Goal: Find specific page/section: Find specific page/section

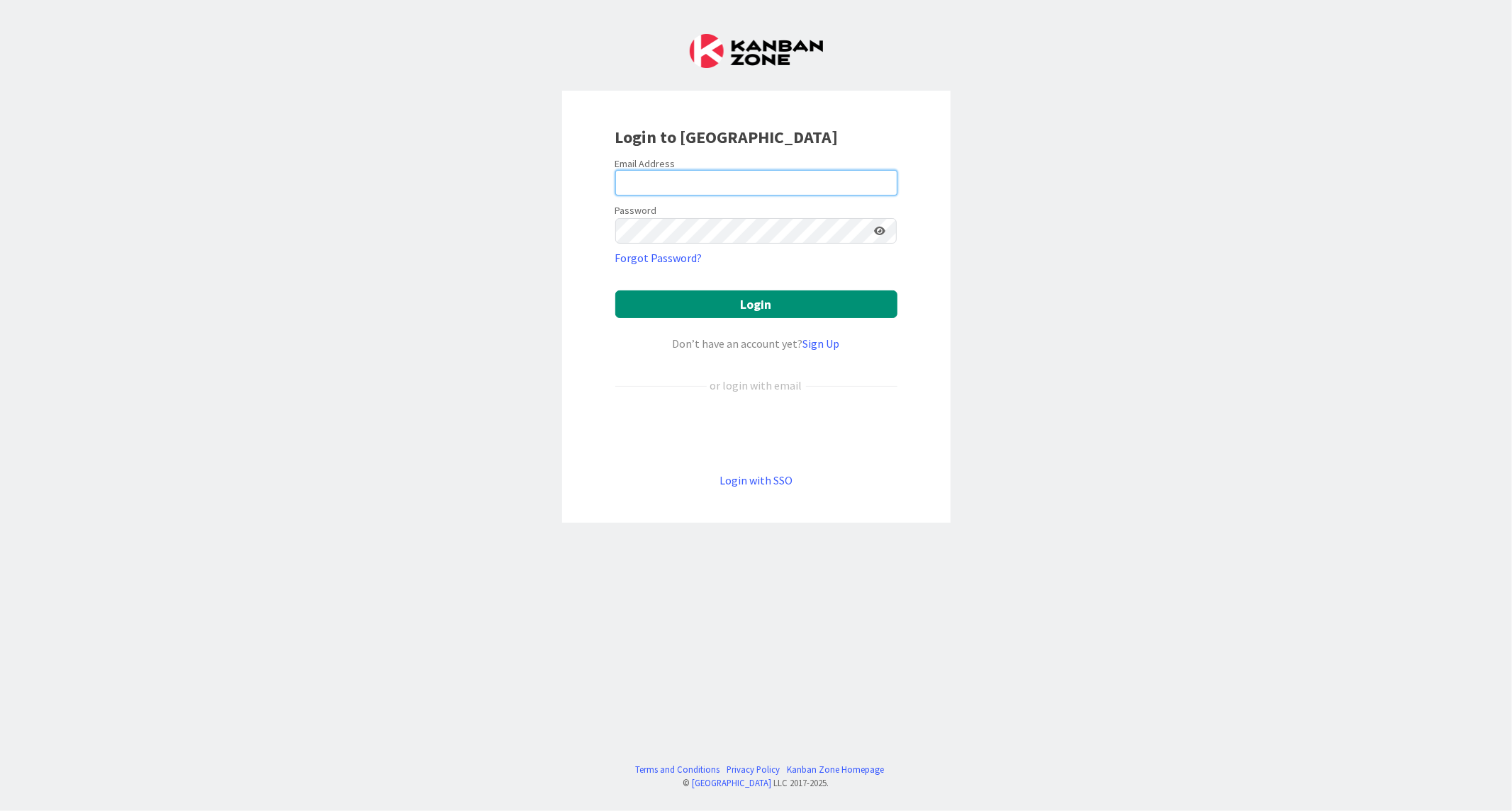
click at [650, 192] on input "email" at bounding box center [757, 182] width 282 height 26
paste input "[EMAIL_ADDRESS][DOMAIN_NAME]"
type input "[EMAIL_ADDRESS][DOMAIN_NAME]"
click at [616, 290] on button "Login" at bounding box center [757, 304] width 282 height 27
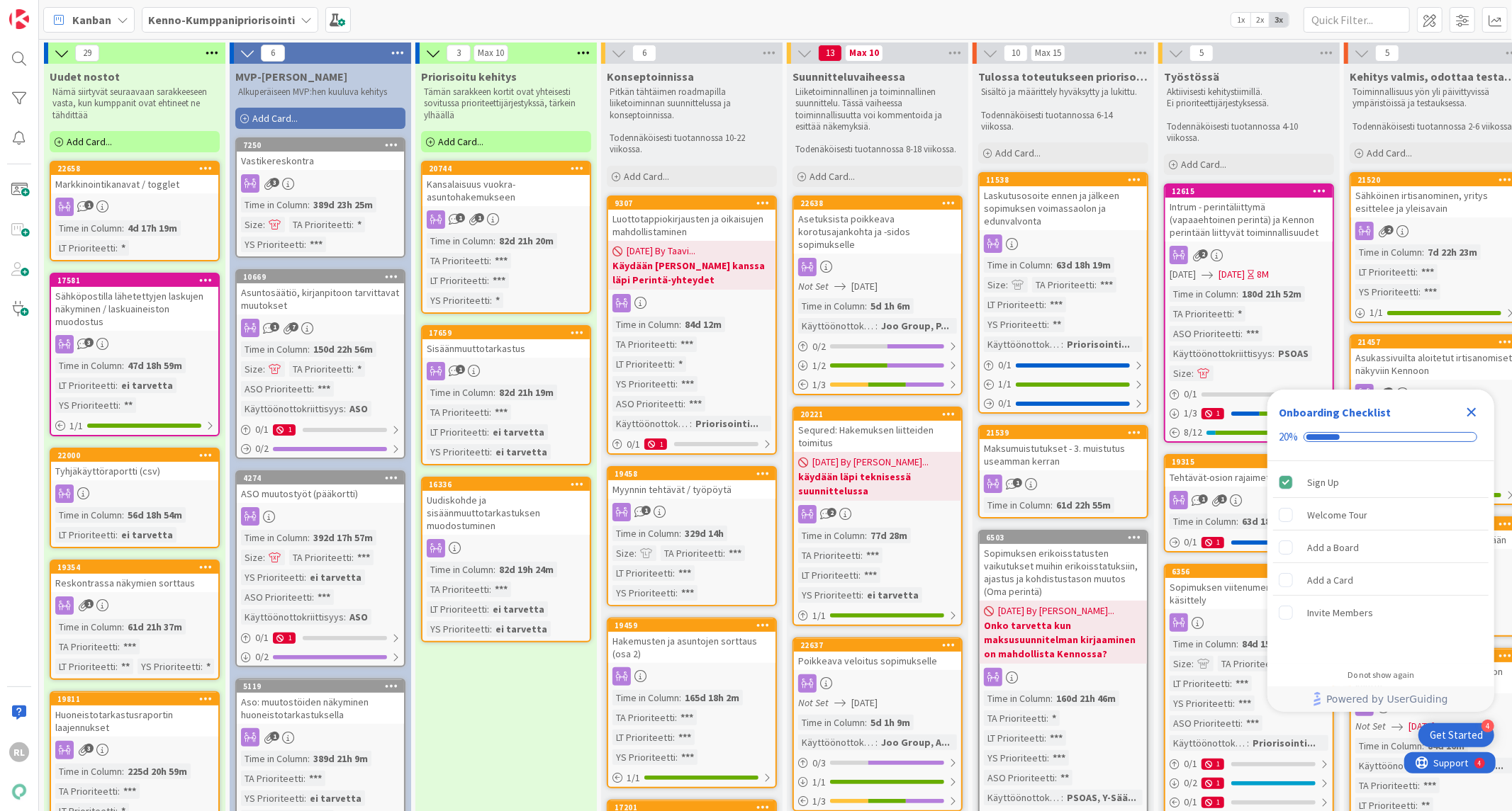
click at [258, 23] on b "Kenno-Kumppanipriorisointi" at bounding box center [222, 19] width 147 height 14
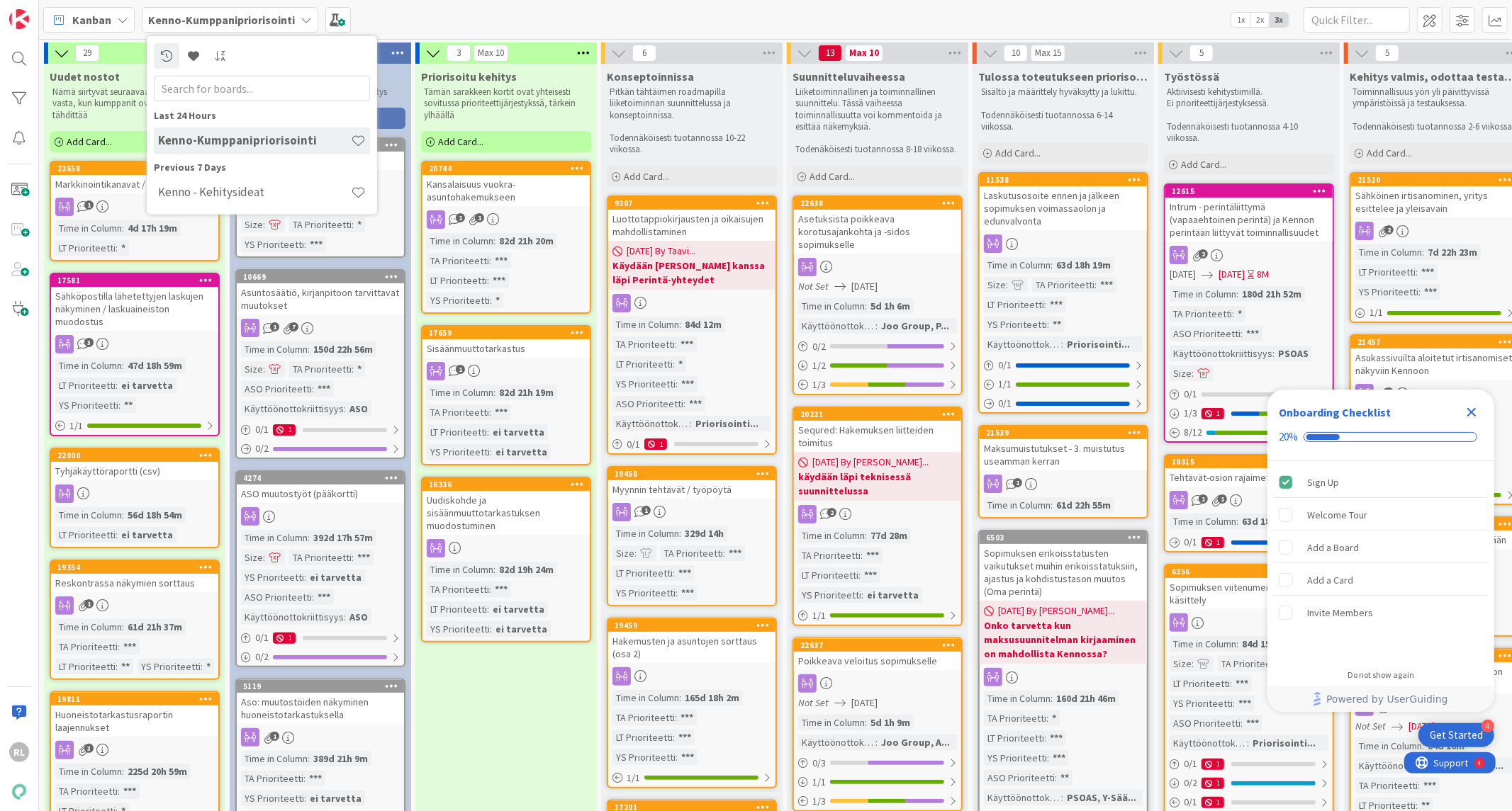
drag, startPoint x: 239, startPoint y: 196, endPoint x: 267, endPoint y: 197, distance: 28.0
click at [239, 195] on h4 "Kenno - Kehitysideat" at bounding box center [255, 191] width 193 height 14
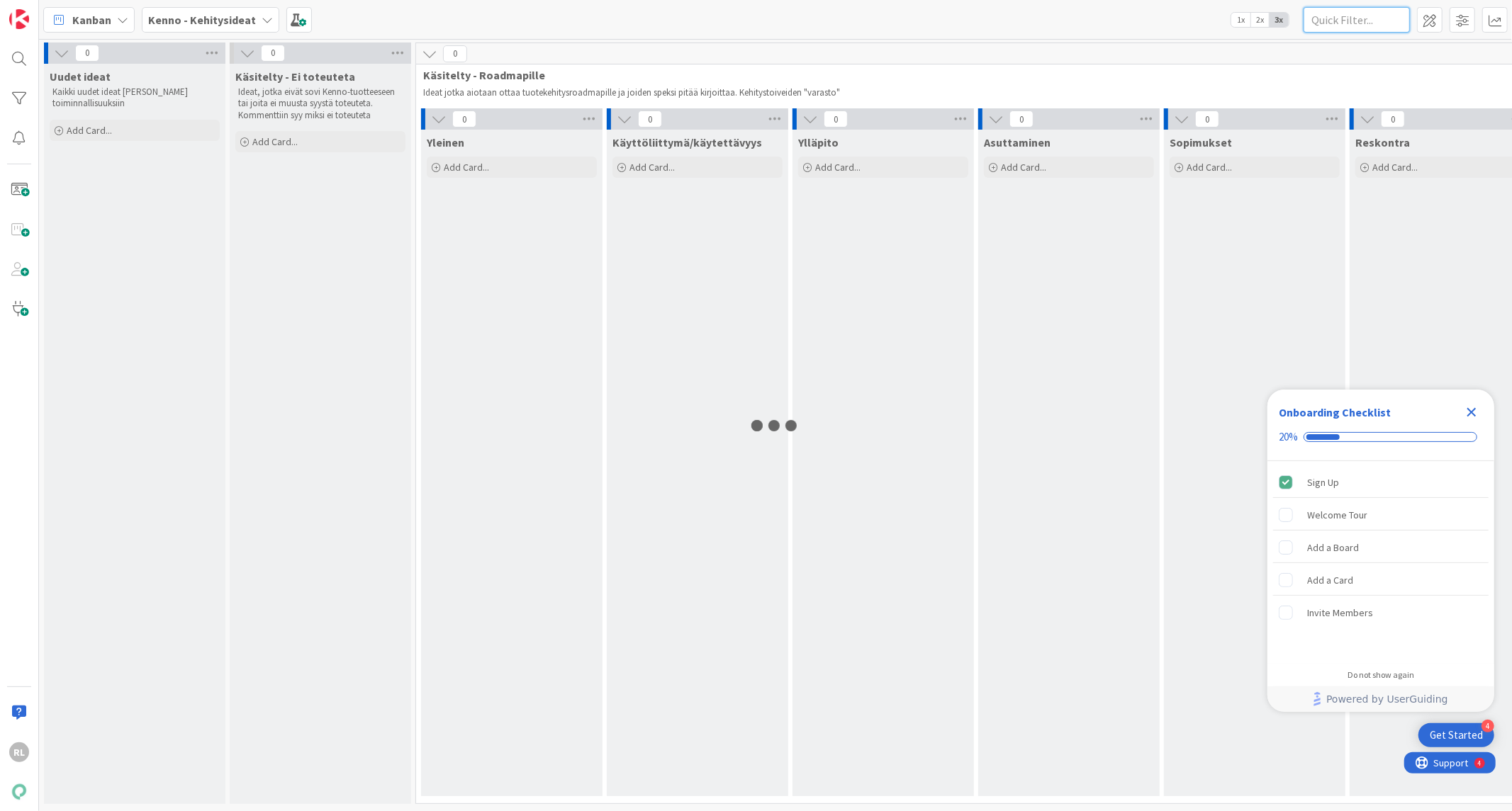
click at [1340, 26] on input "text" at bounding box center [1357, 20] width 106 height 26
click at [1339, 20] on input "text" at bounding box center [1357, 20] width 106 height 26
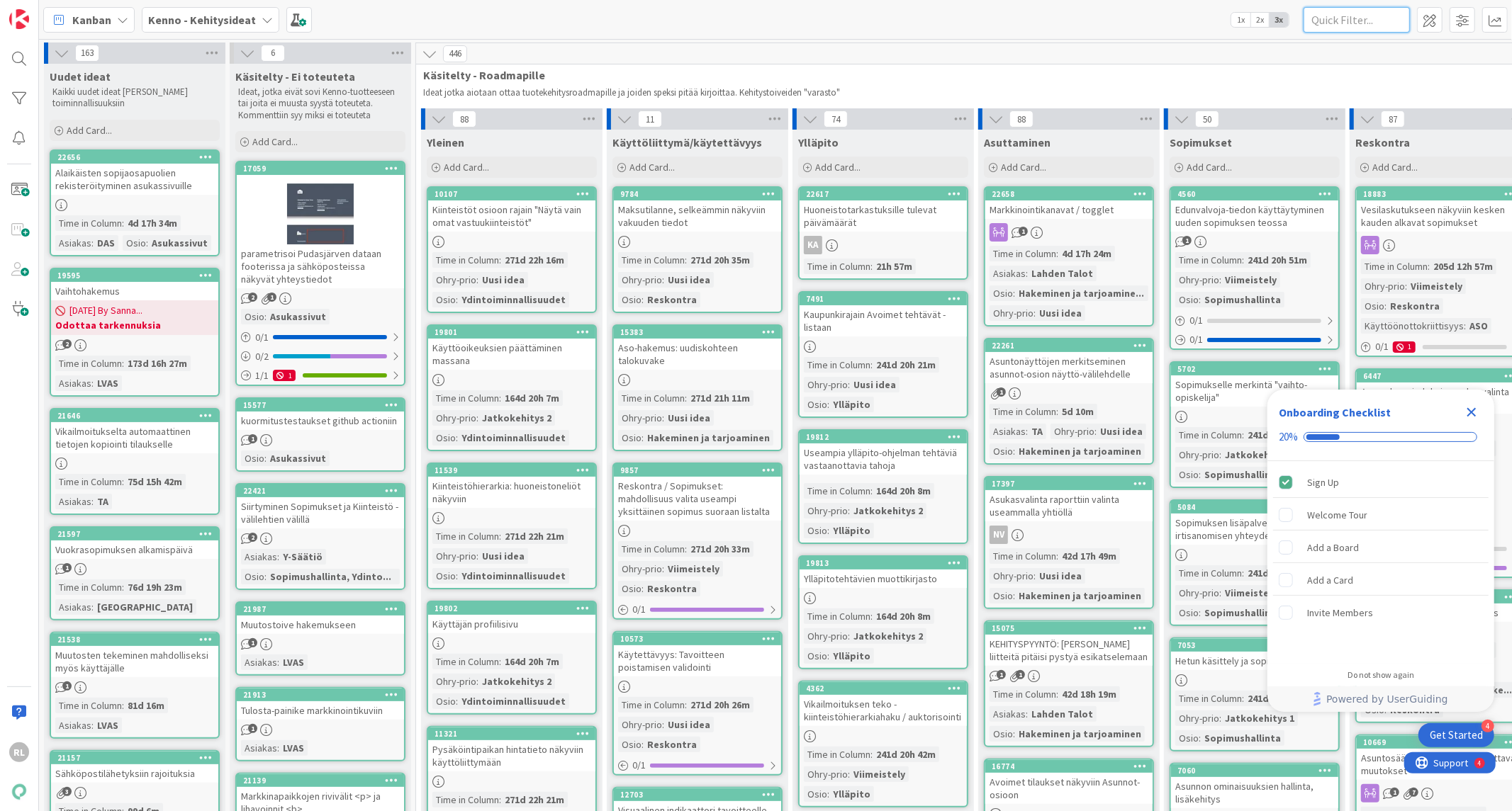
click at [1348, 19] on input "text" at bounding box center [1357, 20] width 106 height 26
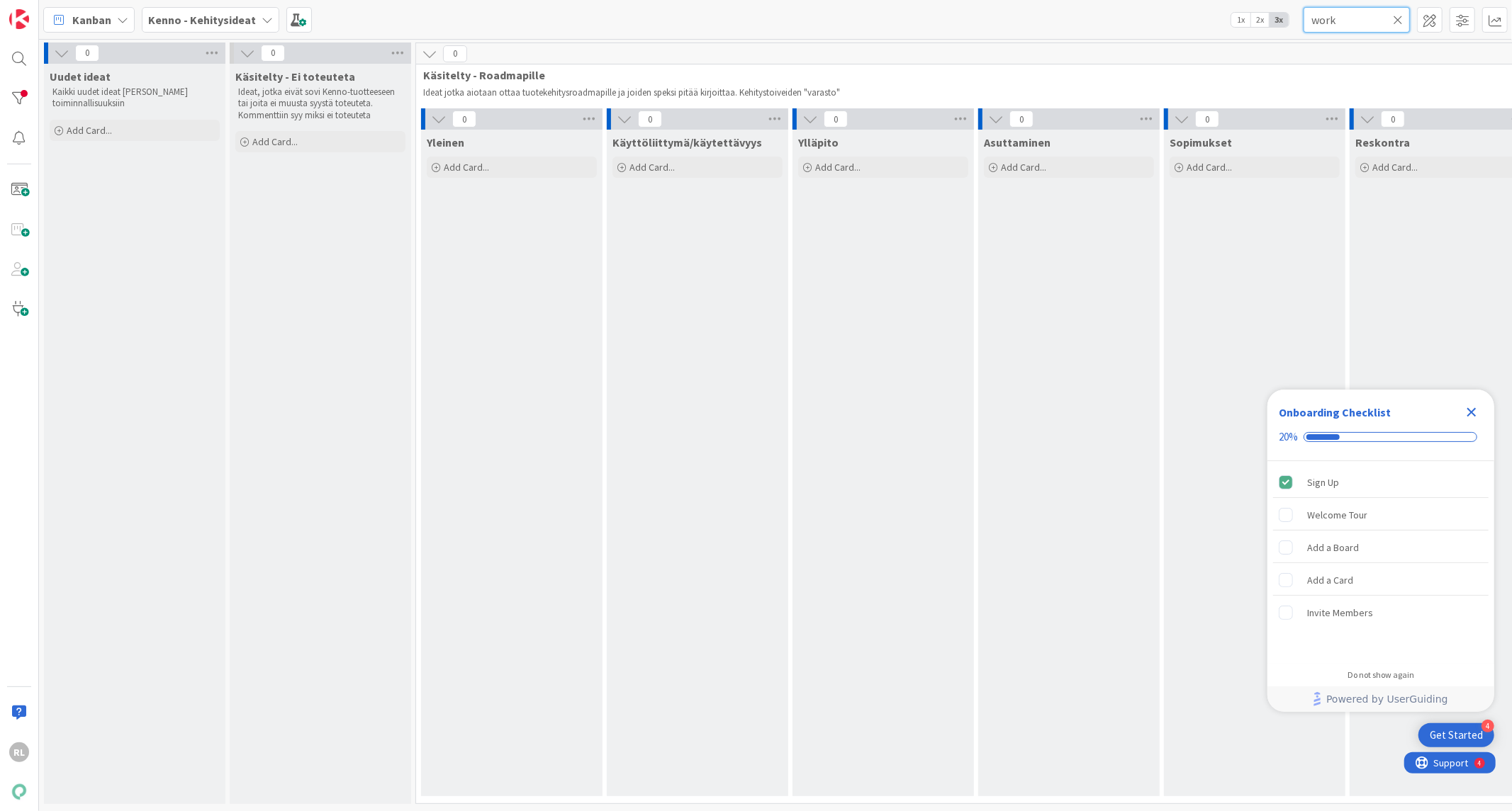
type input "work"
click at [213, 18] on b "Kenno - Kehitysideat" at bounding box center [202, 19] width 108 height 14
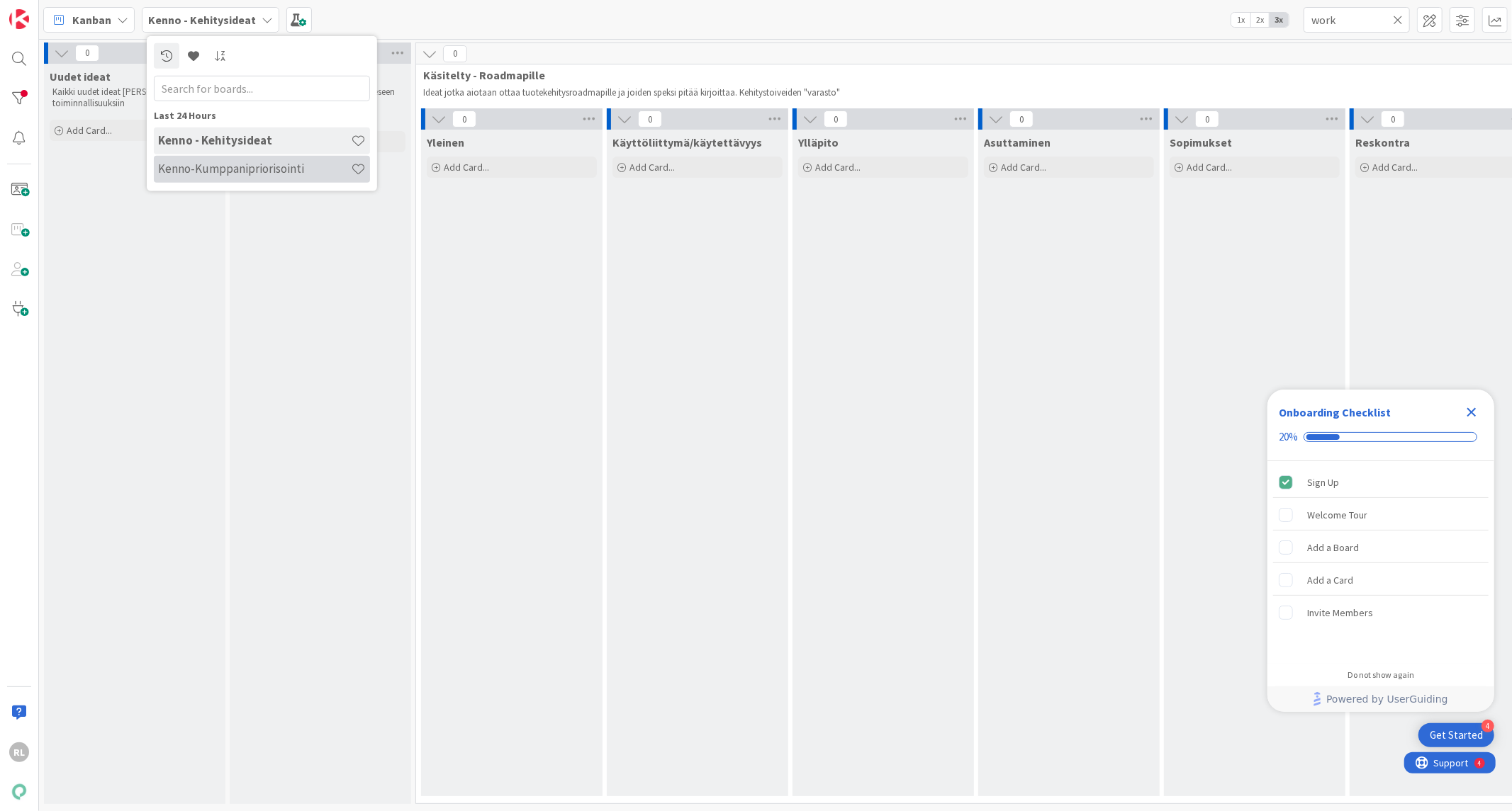
click at [207, 170] on h4 "Kenno-Kumppanipriorisointi" at bounding box center [255, 168] width 193 height 14
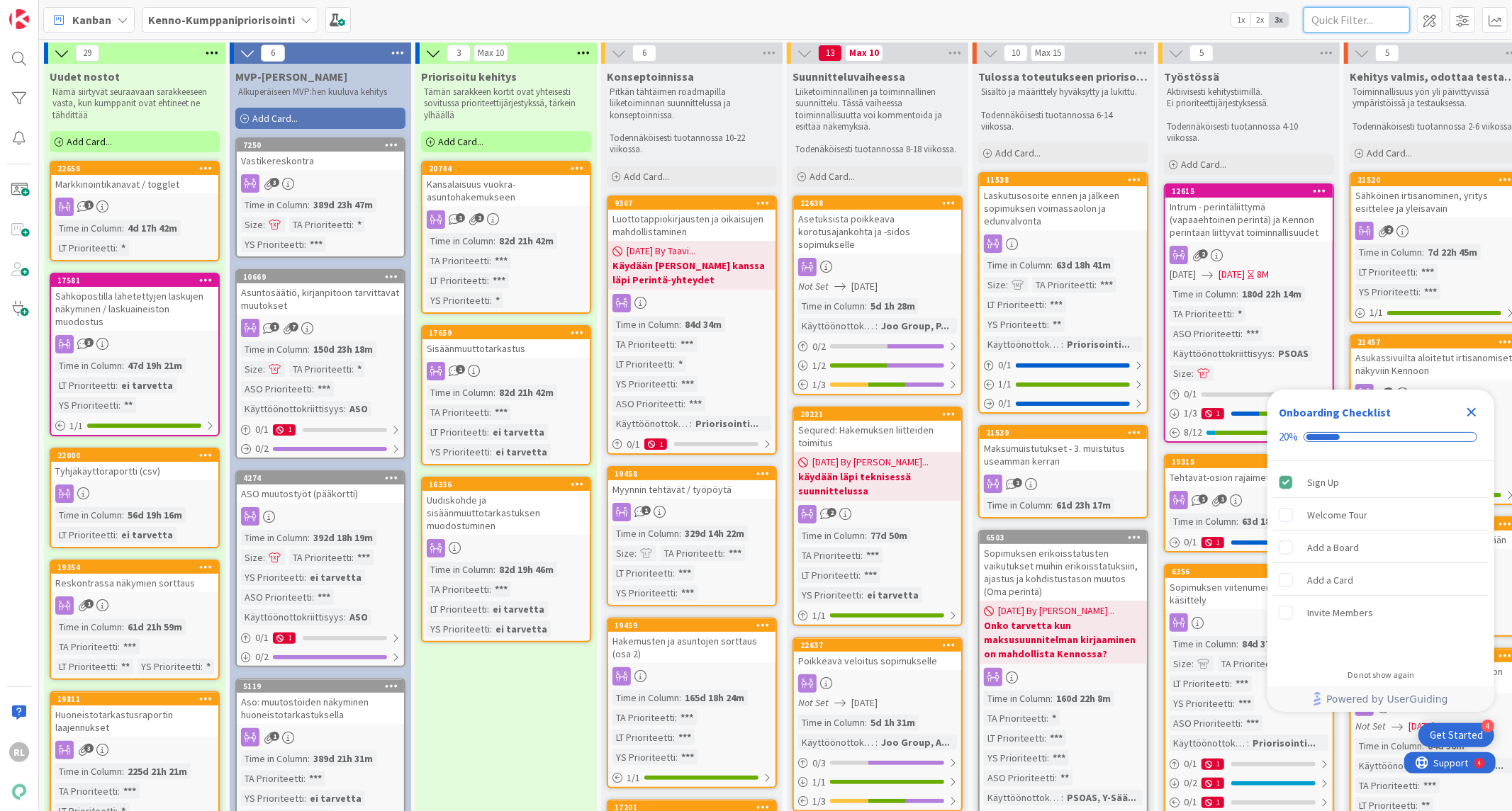
click at [1344, 20] on input "text" at bounding box center [1357, 20] width 106 height 26
type input "work"
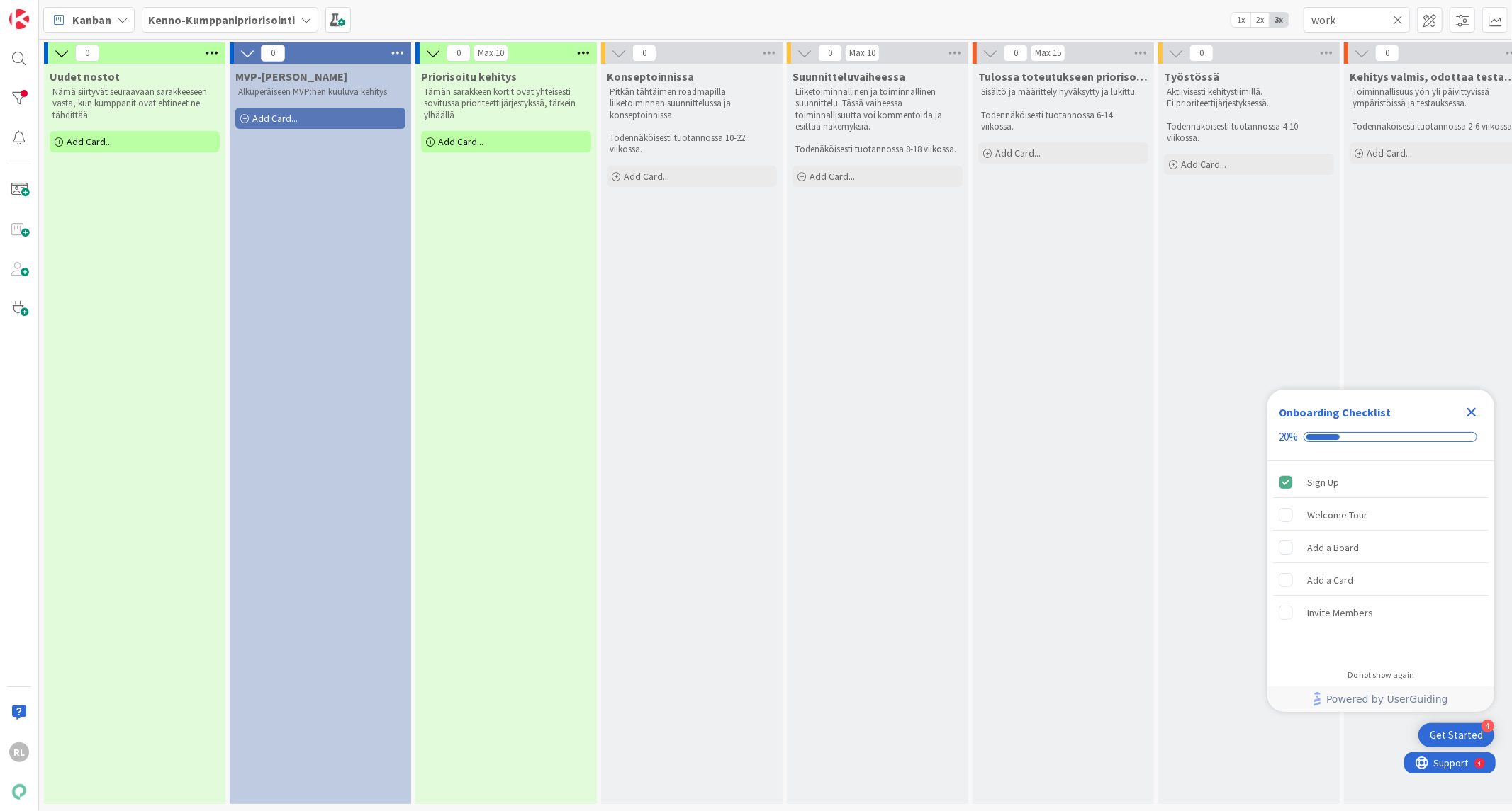
click at [1400, 20] on icon at bounding box center [1398, 19] width 10 height 12
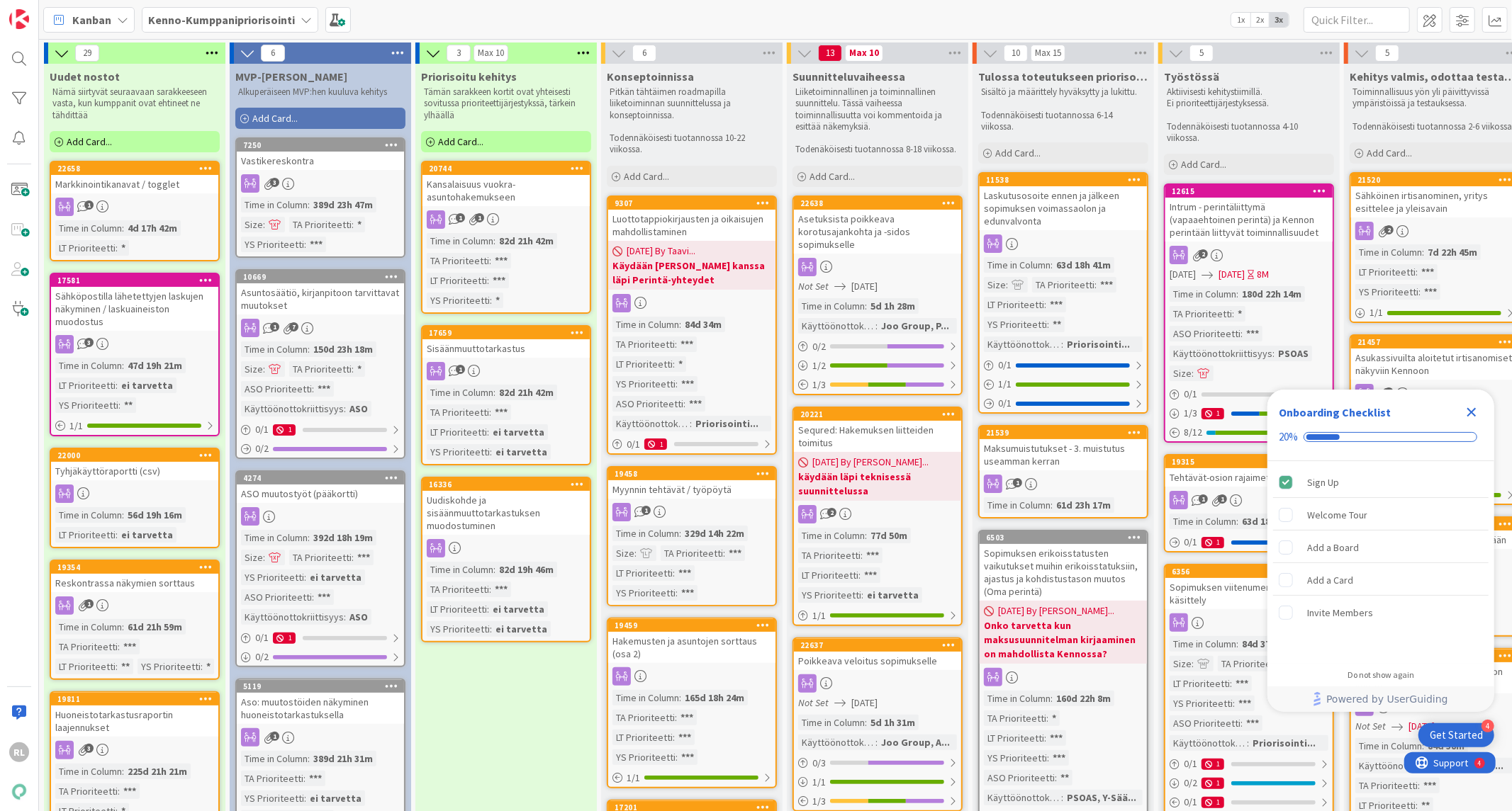
click at [206, 22] on b "Kenno-Kumppanipriorisointi" at bounding box center [222, 19] width 147 height 14
